Goal: Find specific page/section: Find specific page/section

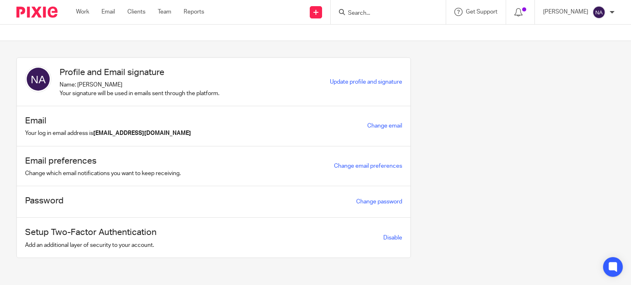
click at [374, 11] on input "Search" at bounding box center [384, 13] width 74 height 7
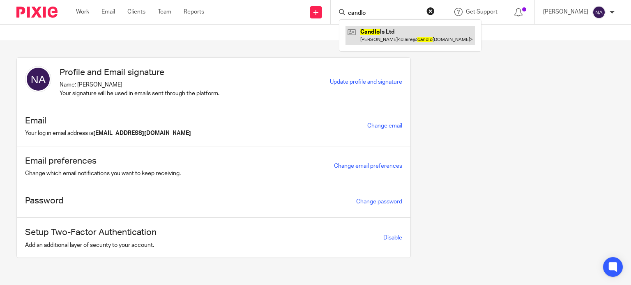
type input "candlo"
click at [394, 44] on link at bounding box center [409, 35] width 129 height 19
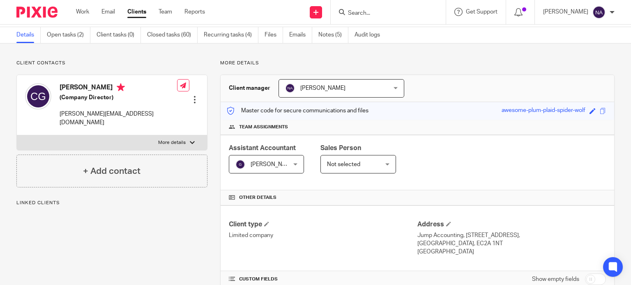
scroll to position [41, 0]
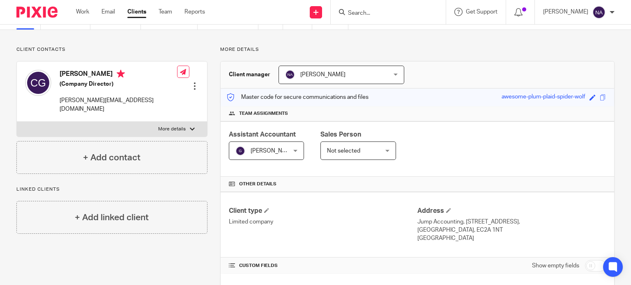
click at [390, 11] on input "Search" at bounding box center [384, 13] width 74 height 7
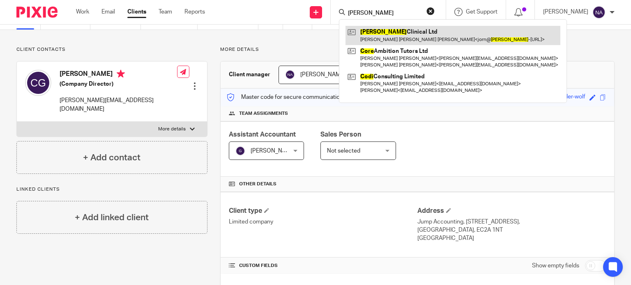
type input "cori"
click at [424, 29] on link at bounding box center [452, 35] width 215 height 19
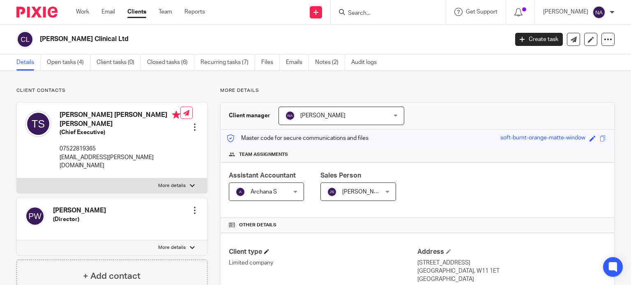
scroll to position [123, 0]
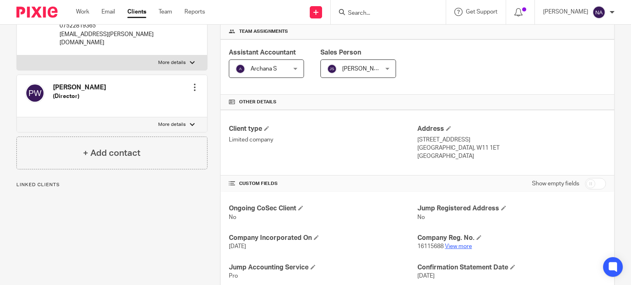
click at [448, 246] on link "View more" at bounding box center [458, 247] width 27 height 6
click at [386, 16] on input "Search" at bounding box center [384, 13] width 74 height 7
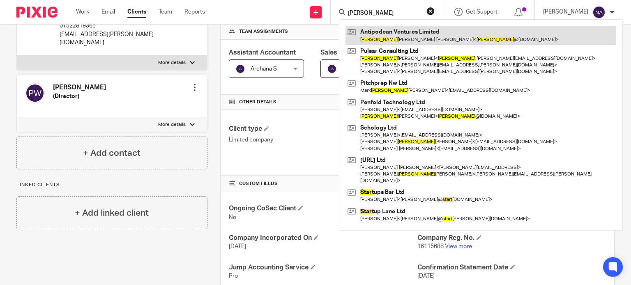
type input "[PERSON_NAME]"
click at [409, 34] on link at bounding box center [480, 35] width 271 height 19
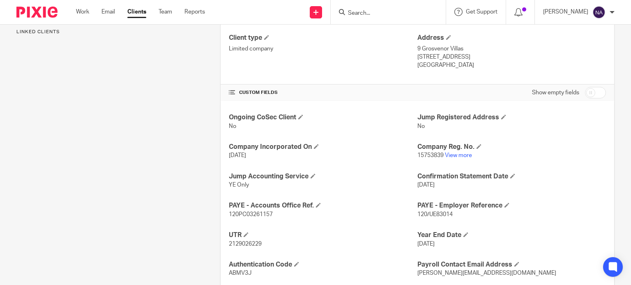
scroll to position [164, 0]
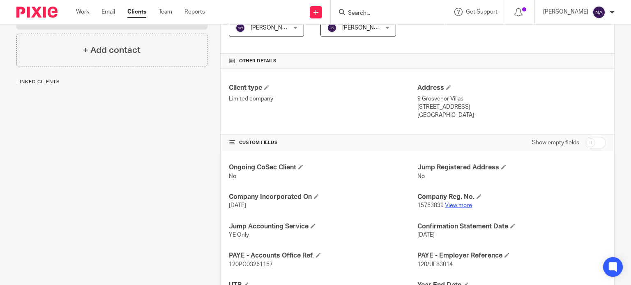
click at [458, 207] on link "View more" at bounding box center [458, 206] width 27 height 6
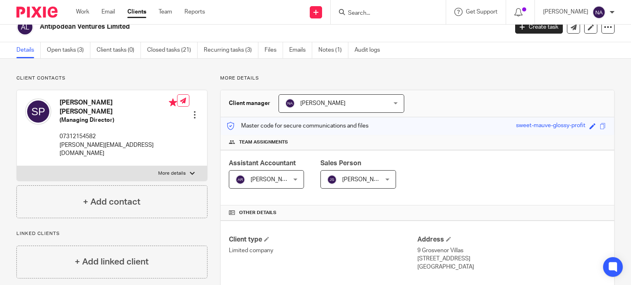
scroll to position [0, 0]
